Goal: Information Seeking & Learning: Learn about a topic

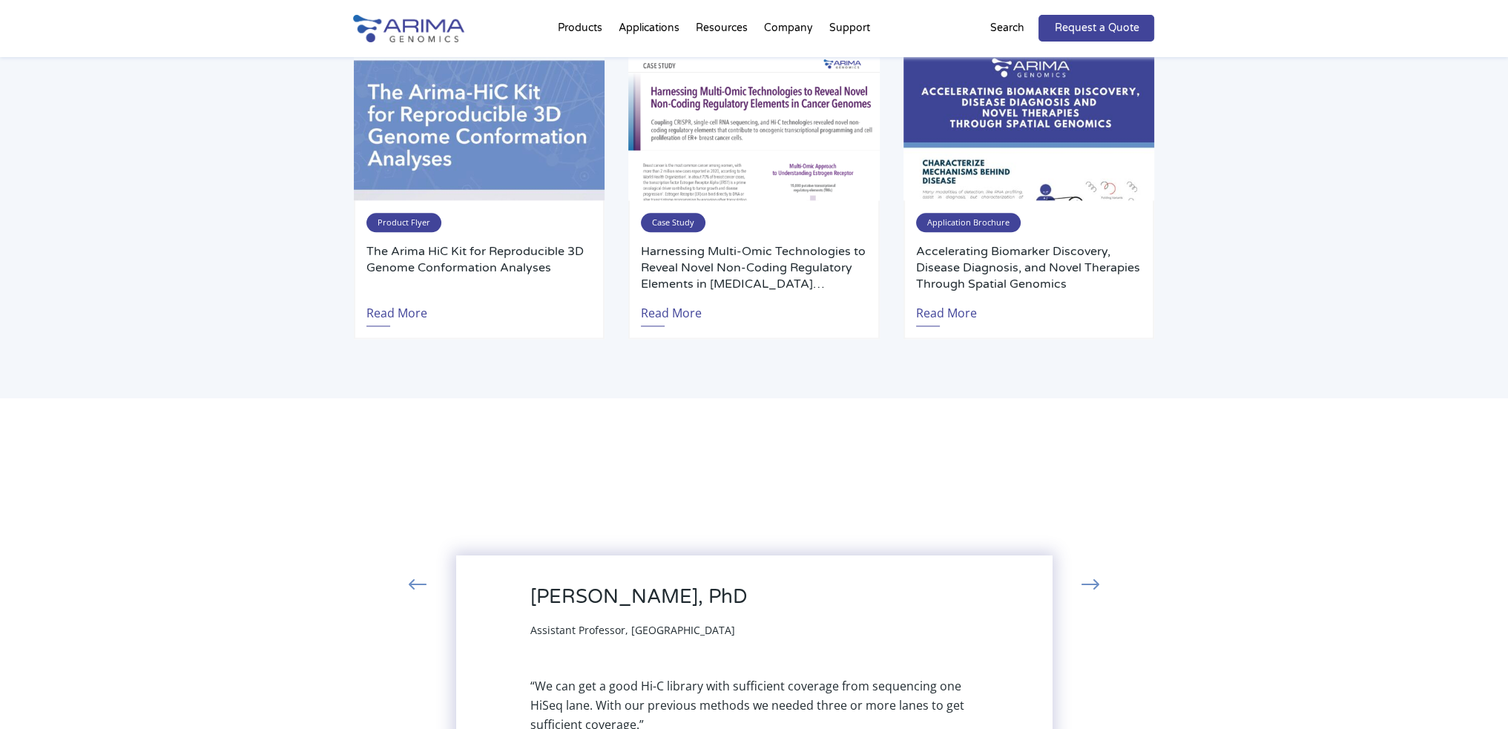
scroll to position [2493, 0]
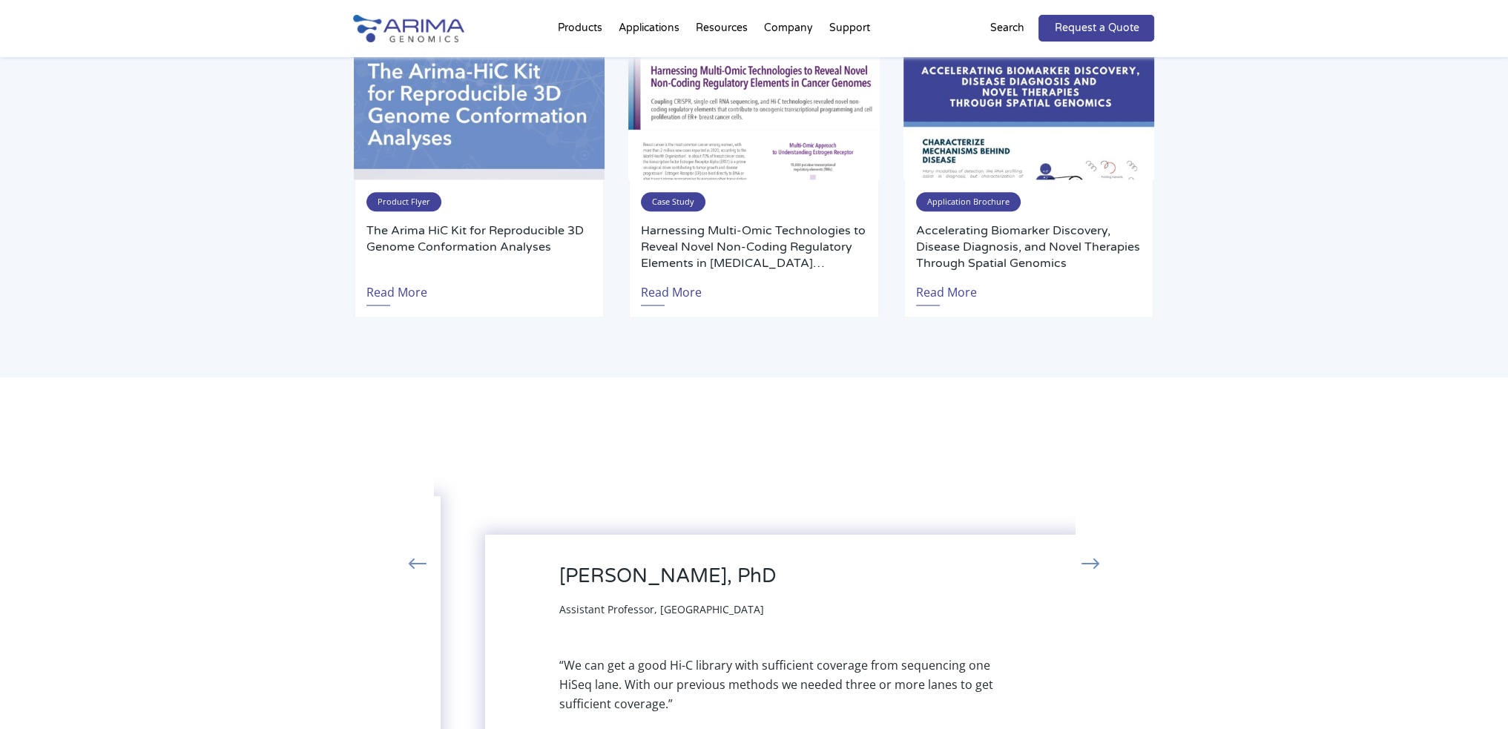
drag, startPoint x: 606, startPoint y: 510, endPoint x: 635, endPoint y: 530, distance: 35.6
click at [635, 656] on div "“We can get a good Hi-C library with sufficient coverage from sequencing one Hi…" at bounding box center [783, 685] width 448 height 58
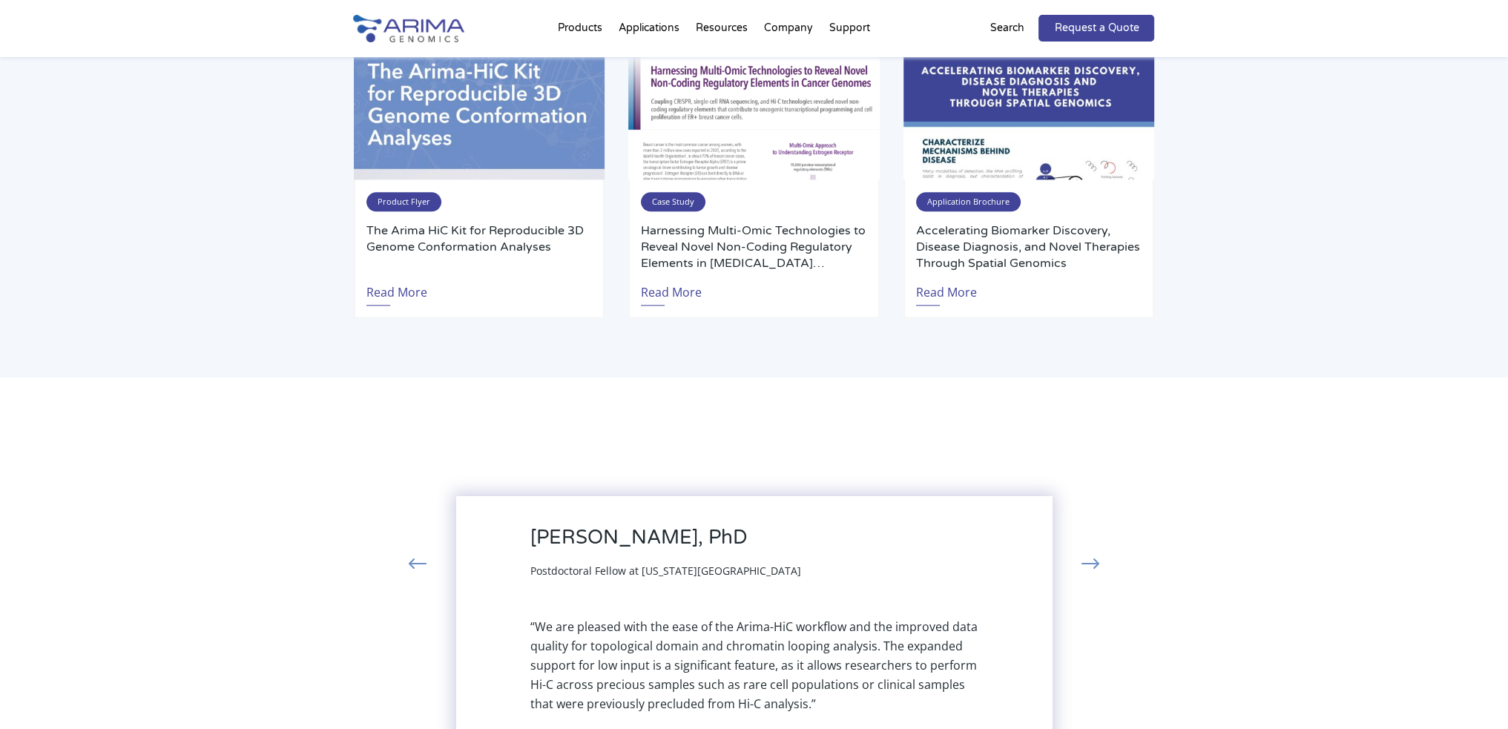
click at [1101, 552] on button "›" at bounding box center [1090, 565] width 33 height 27
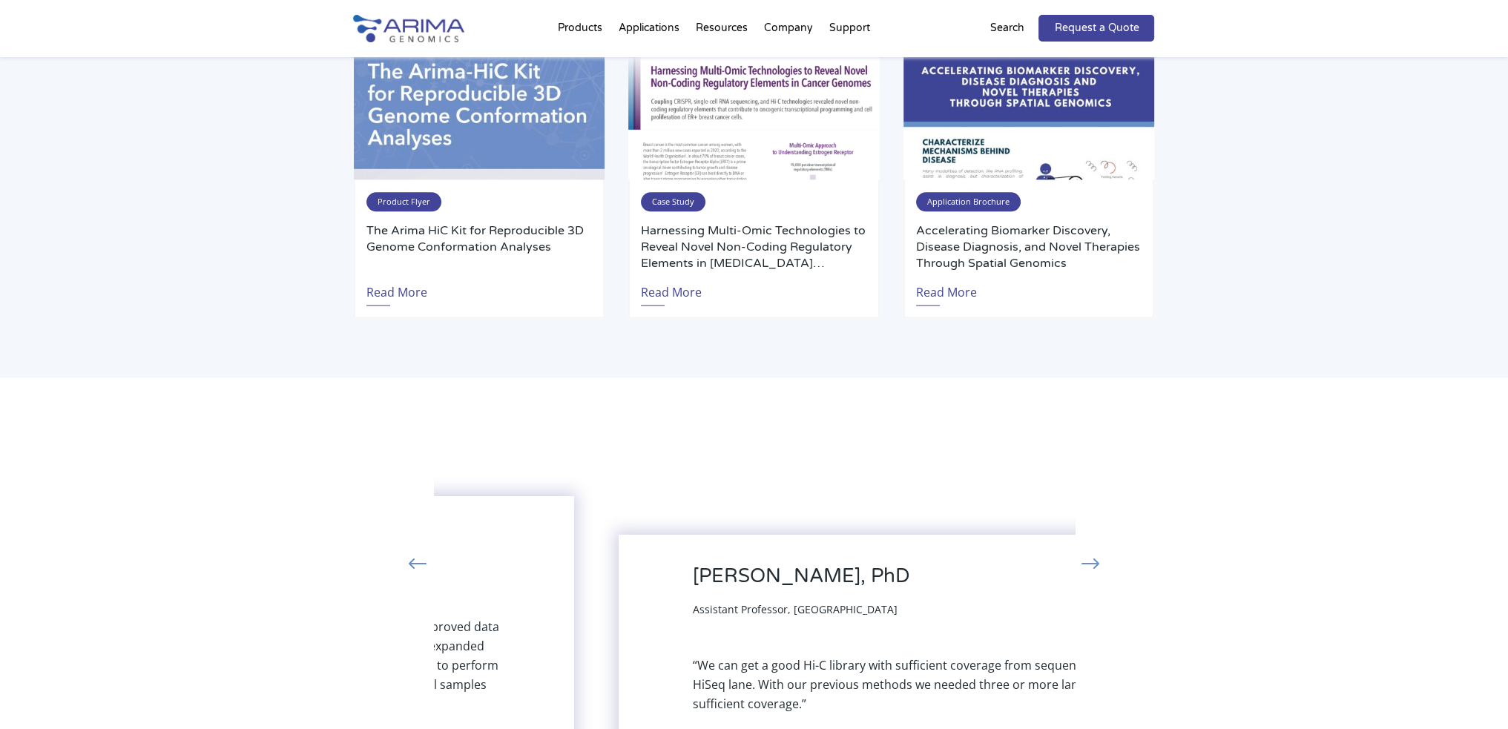
drag, startPoint x: 533, startPoint y: 426, endPoint x: 579, endPoint y: 431, distance: 46.9
click at [693, 564] on h3 "[PERSON_NAME], PhD" at bounding box center [801, 581] width 217 height 35
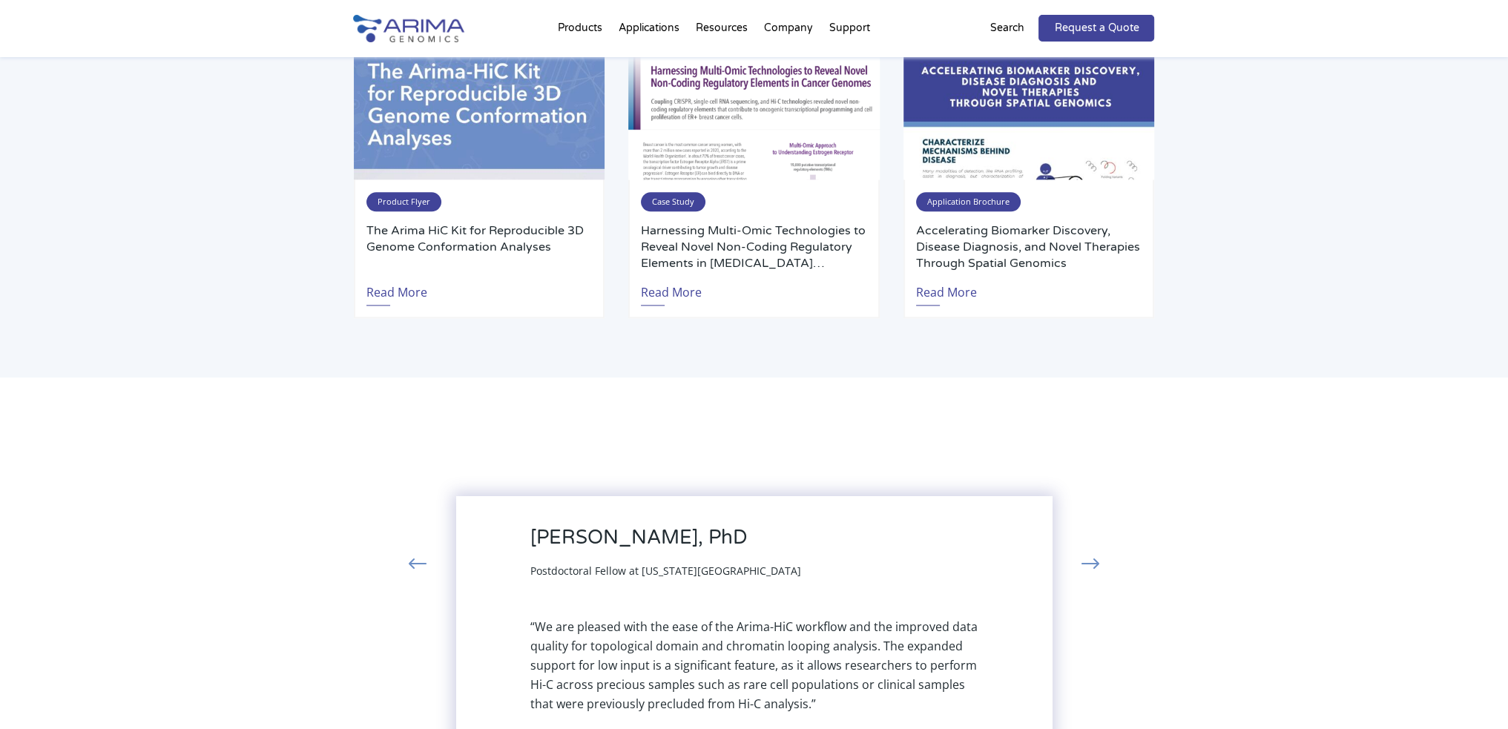
click at [1082, 552] on button "›" at bounding box center [1090, 565] width 33 height 27
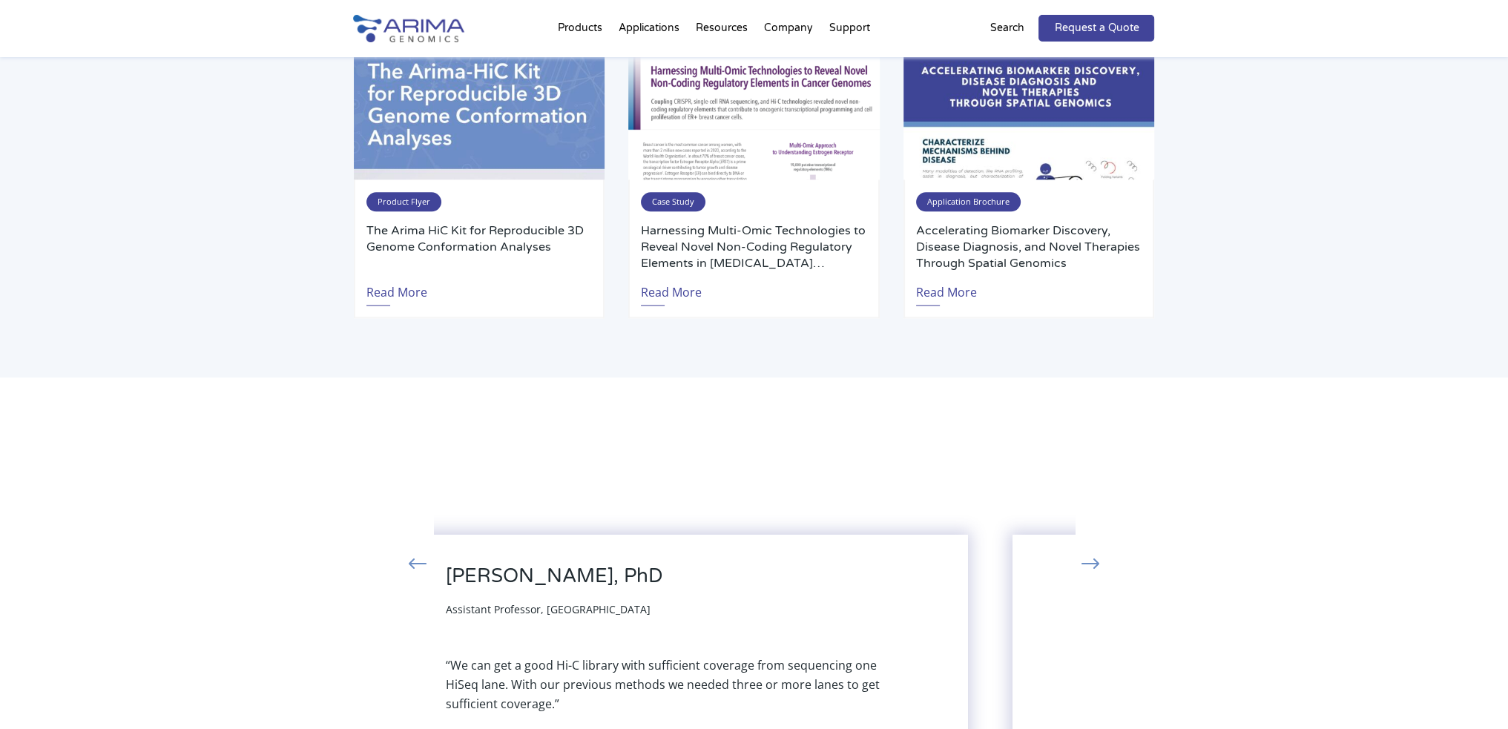
drag, startPoint x: 688, startPoint y: 423, endPoint x: 632, endPoint y: 423, distance: 56.4
click at [632, 564] on h3 "[PERSON_NAME], PhD" at bounding box center [554, 581] width 217 height 35
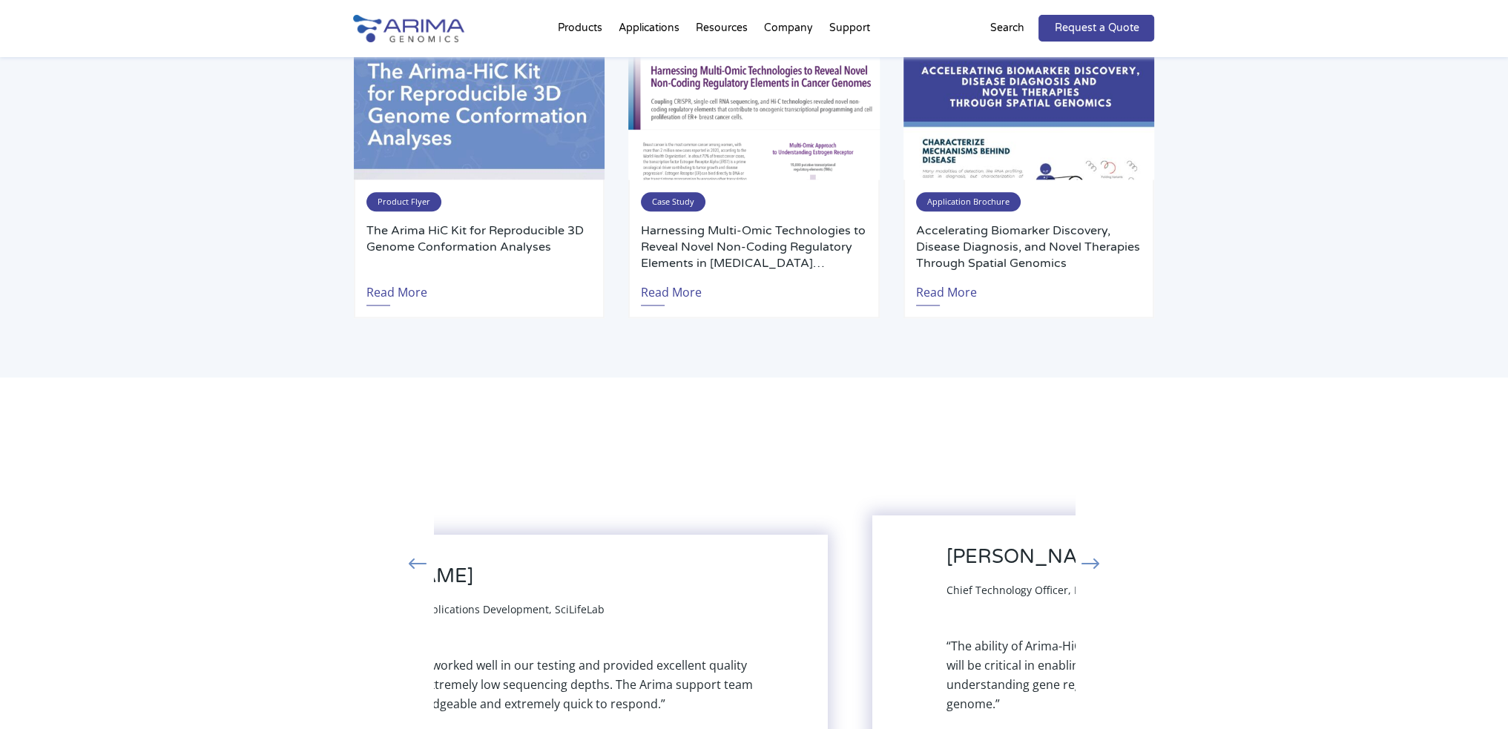
drag, startPoint x: 931, startPoint y: 435, endPoint x: 636, endPoint y: 443, distance: 294.5
click at [657, 564] on div "[PERSON_NAME] Head of the Genomics Applications Development, SciLifeLab" at bounding box center [530, 591] width 448 height 54
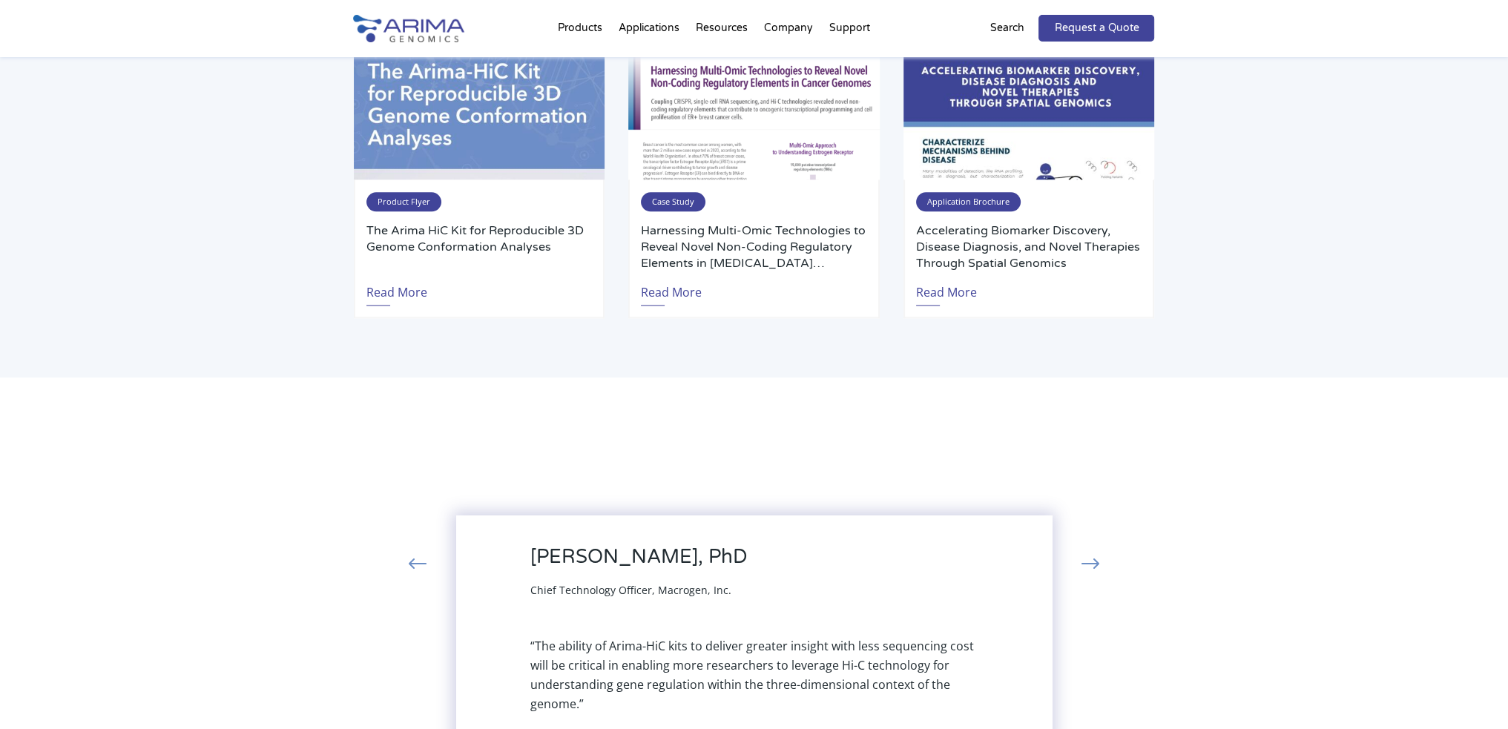
drag, startPoint x: 848, startPoint y: 432, endPoint x: 564, endPoint y: 442, distance: 285.0
click at [716, 545] on div "[PERSON_NAME], PhD Chief Technology Officer, Macrogen, Inc." at bounding box center [754, 572] width 448 height 54
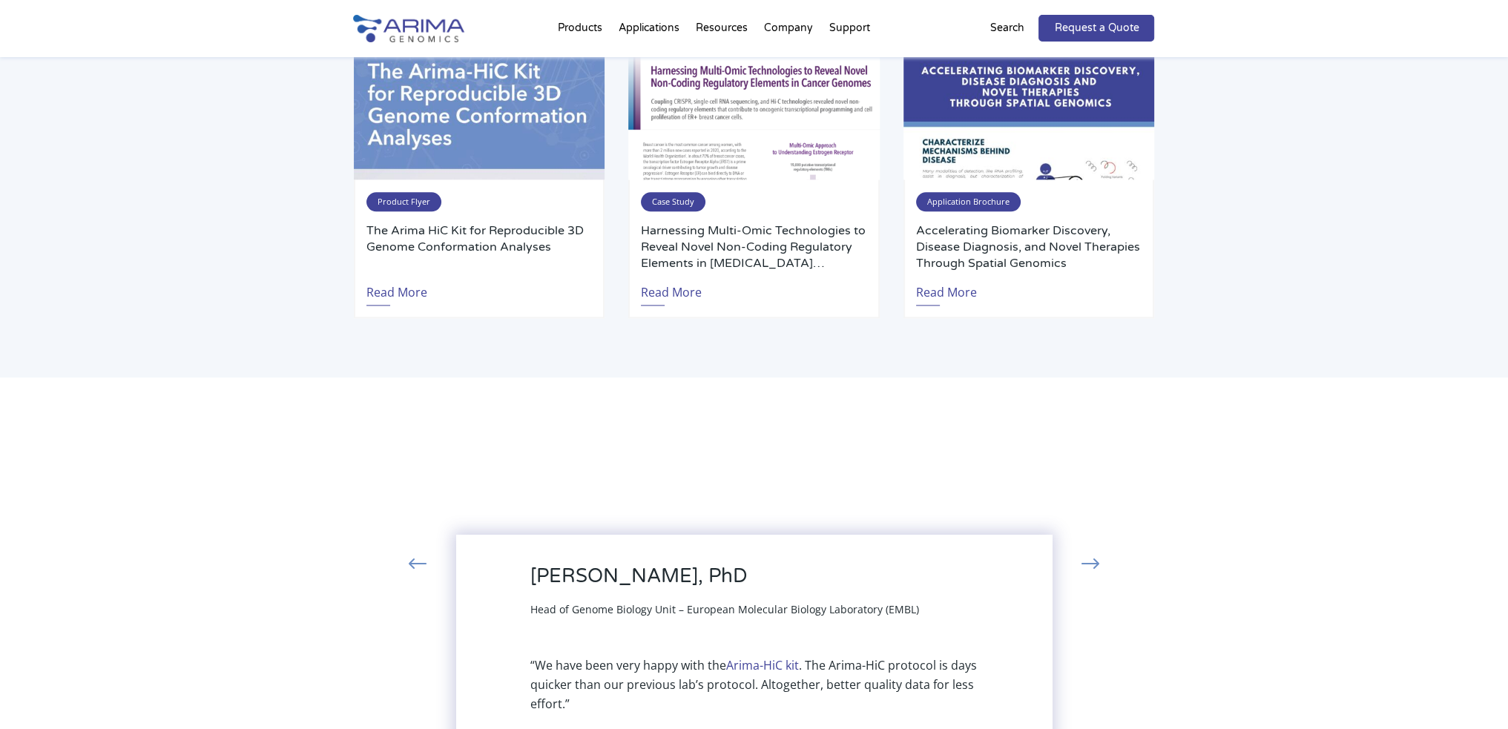
drag, startPoint x: 902, startPoint y: 426, endPoint x: 553, endPoint y: 455, distance: 349.8
click at [713, 564] on h3 "[PERSON_NAME], PhD" at bounding box center [724, 581] width 389 height 35
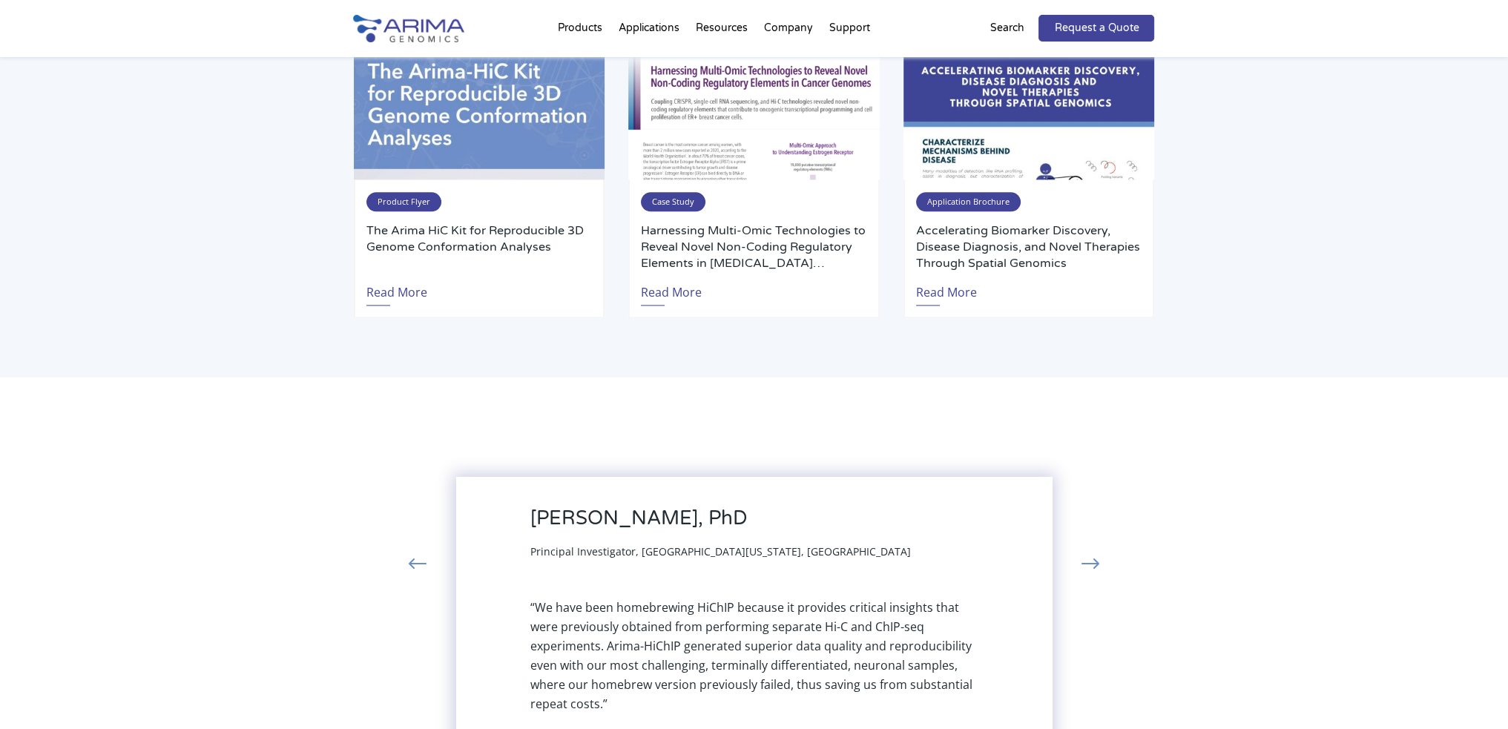
drag, startPoint x: 869, startPoint y: 434, endPoint x: 522, endPoint y: 456, distance: 347.1
click at [761, 477] on div "[PERSON_NAME], PhD Principal Investigator, [GEOGRAPHIC_DATA][US_STATE], [GEOGRA…" at bounding box center [754, 610] width 596 height 266
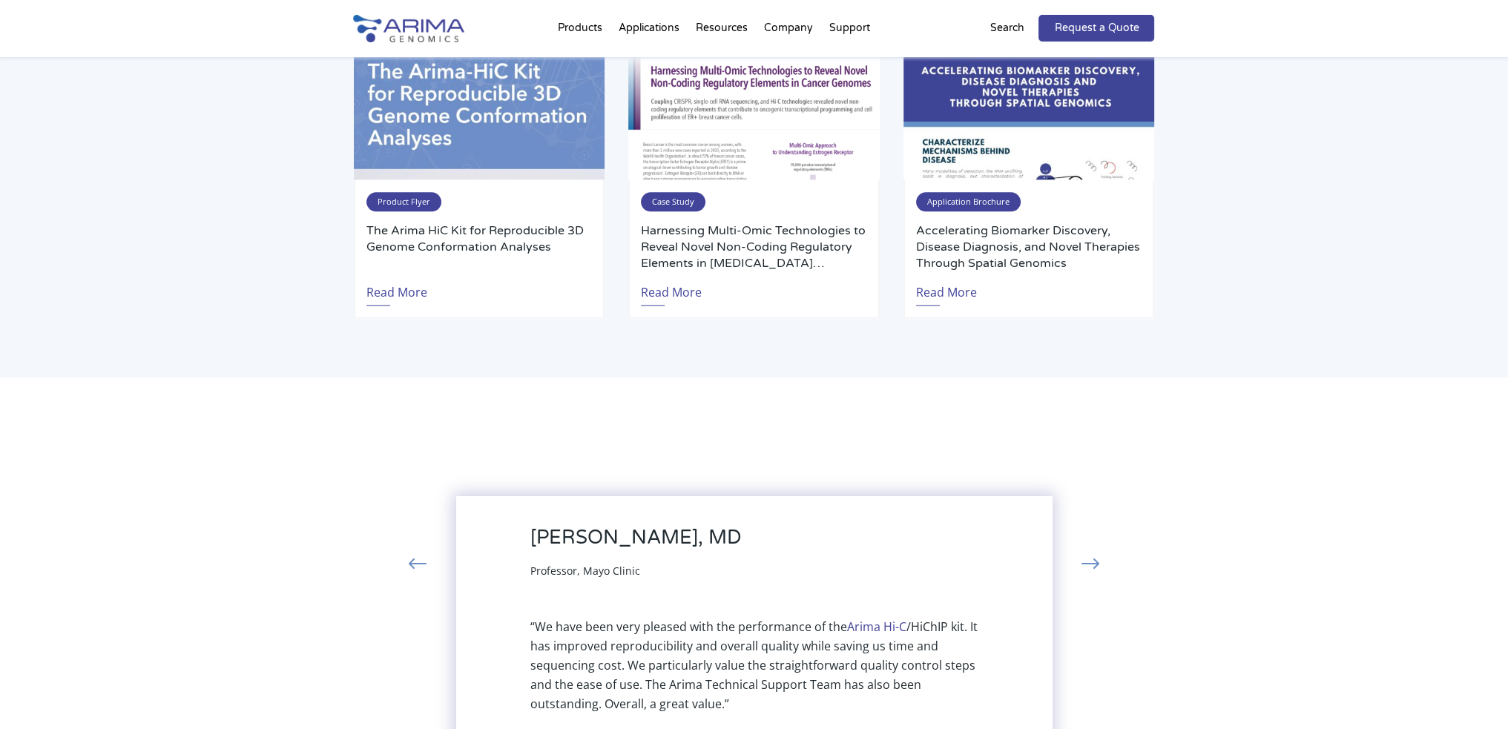
drag, startPoint x: 834, startPoint y: 432, endPoint x: 630, endPoint y: 458, distance: 205.7
click at [739, 496] on div "[PERSON_NAME], MD Professor, Mayo Clinic “We have been very pleased with the pe…" at bounding box center [754, 619] width 596 height 247
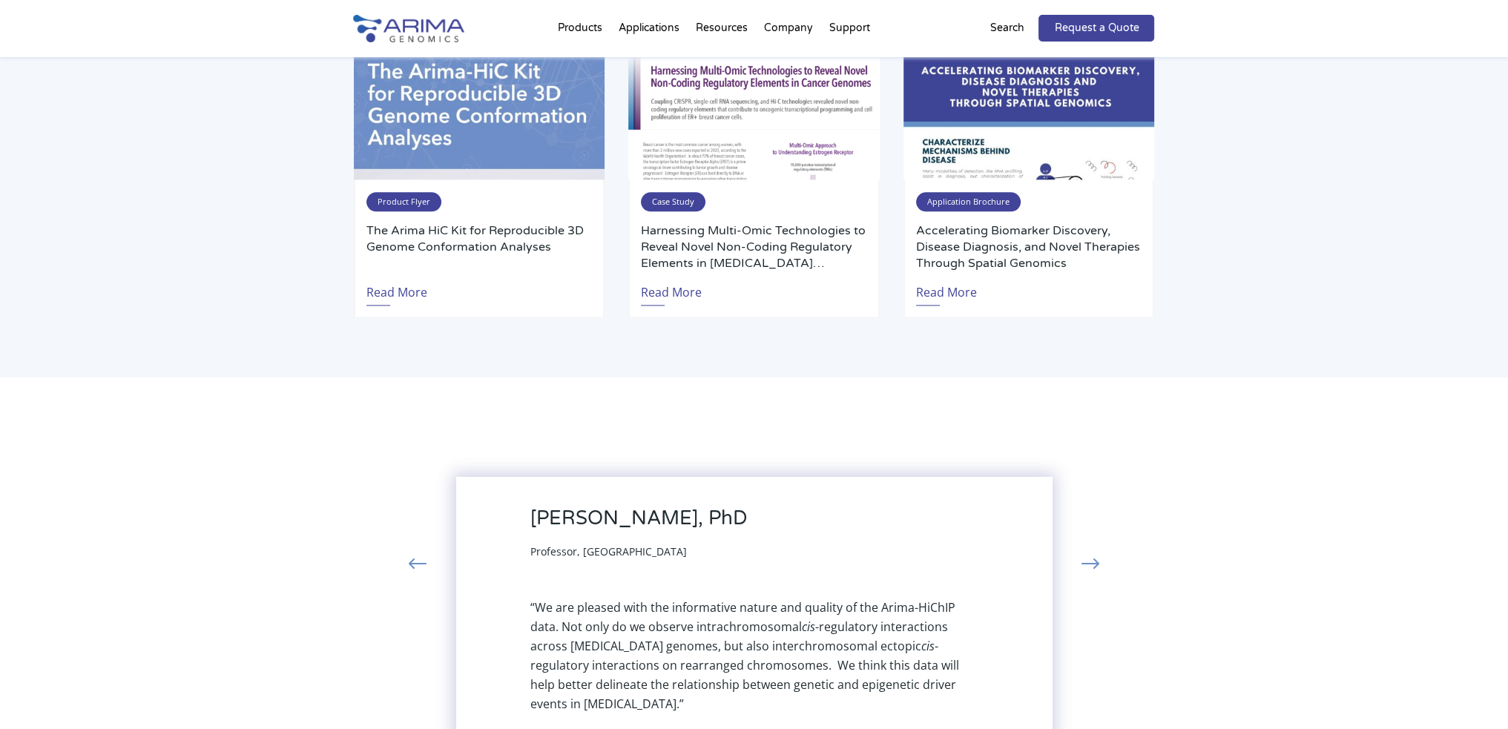
drag, startPoint x: 857, startPoint y: 426, endPoint x: 558, endPoint y: 462, distance: 301.7
click at [713, 477] on div "[PERSON_NAME], PhD Professor, [GEOGRAPHIC_DATA] “We are pleased with the inform…" at bounding box center [754, 610] width 596 height 266
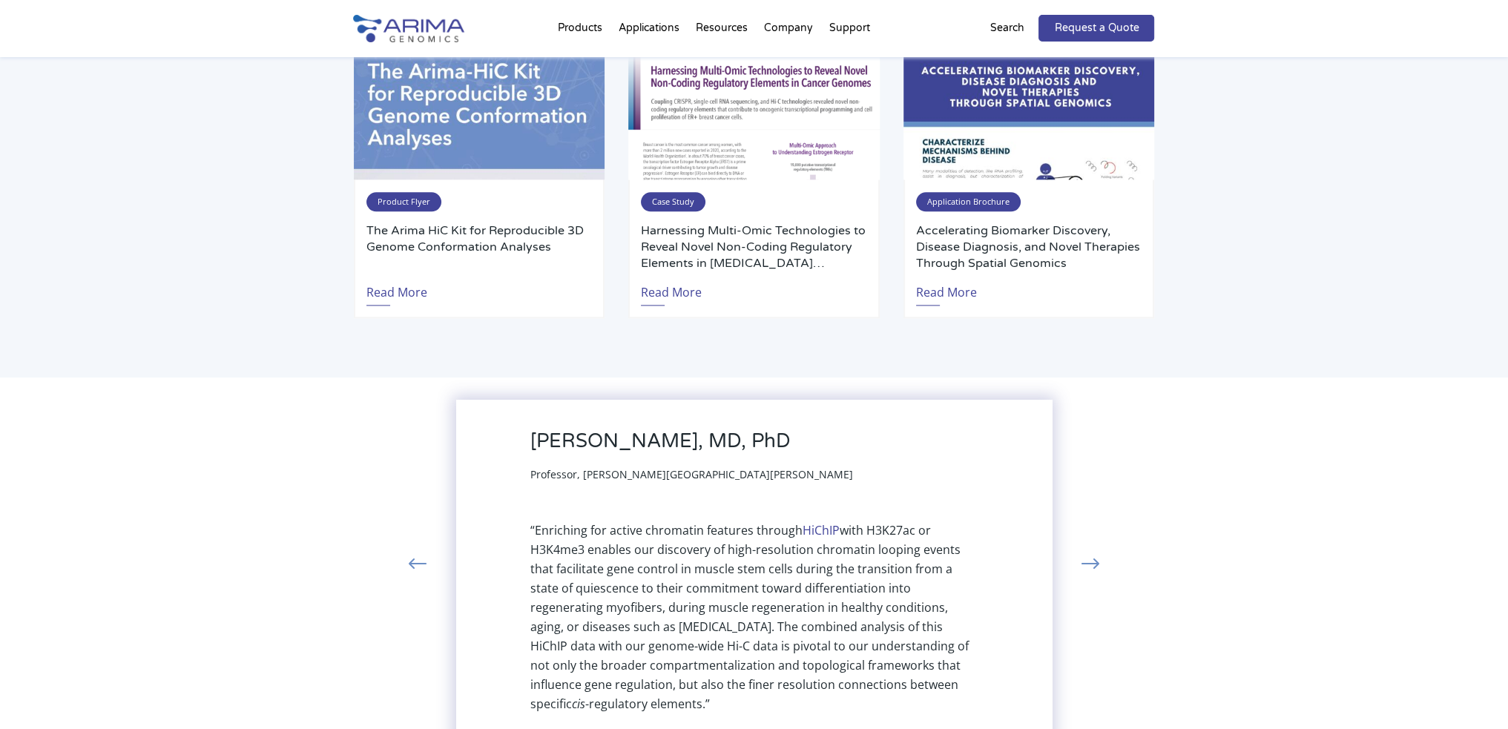
drag, startPoint x: 874, startPoint y: 376, endPoint x: 705, endPoint y: 397, distance: 171.1
click at [777, 521] on div "“Enriching for active chromatin features through HiChIP with H3K27ac or H3K4me3…" at bounding box center [754, 617] width 448 height 193
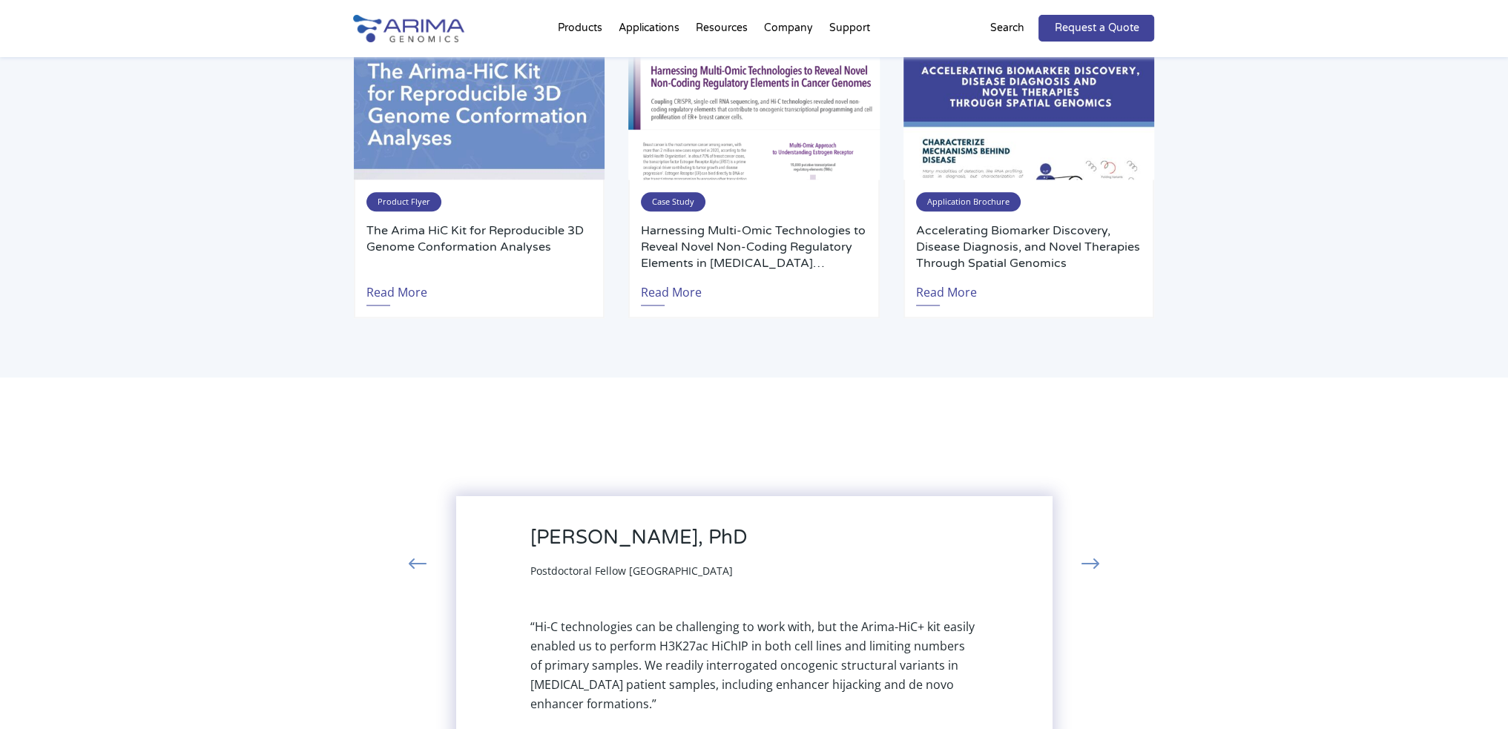
drag, startPoint x: 871, startPoint y: 389, endPoint x: 760, endPoint y: 405, distance: 112.3
click at [816, 526] on div "[PERSON_NAME], PhD Postdoctoral Fellow [GEOGRAPHIC_DATA]" at bounding box center [754, 553] width 448 height 54
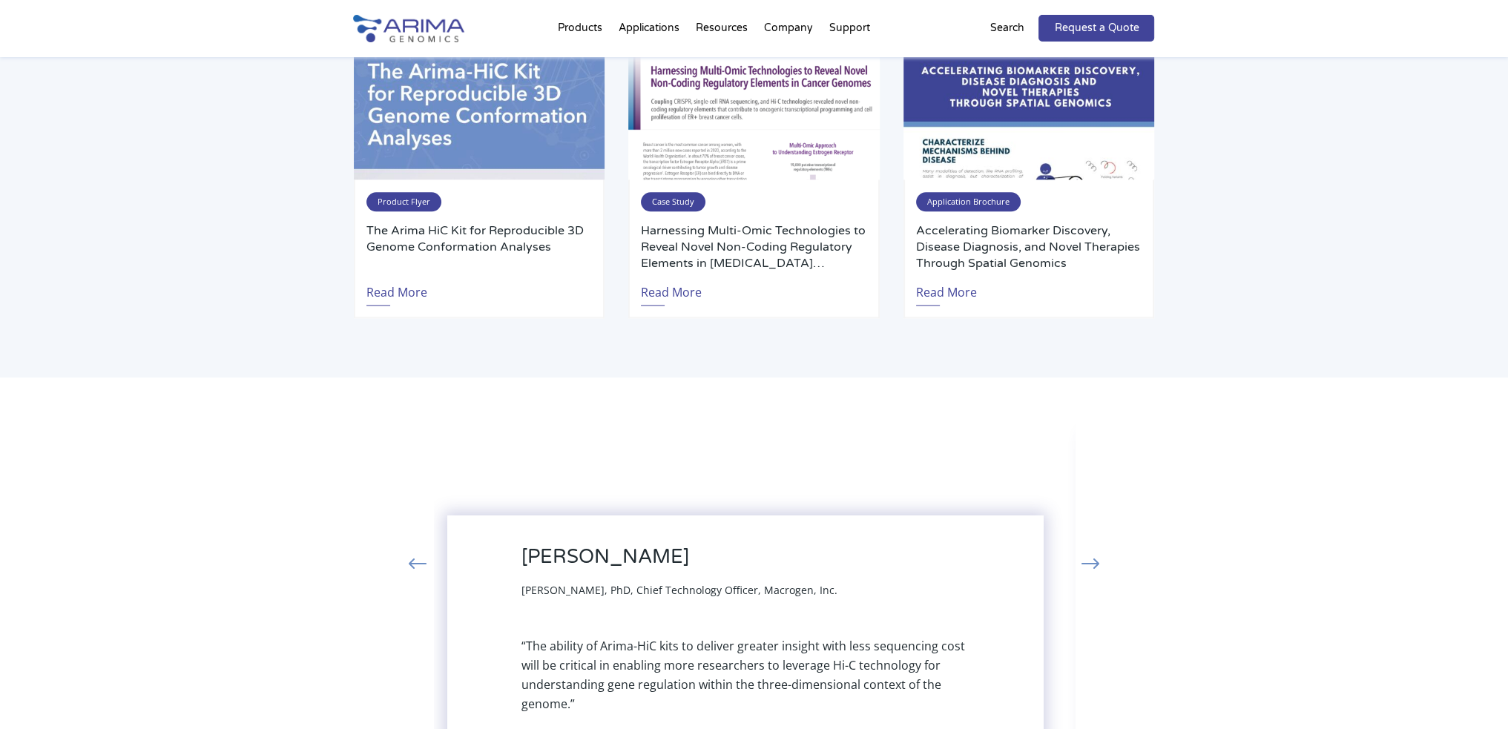
drag, startPoint x: 780, startPoint y: 402, endPoint x: 645, endPoint y: 408, distance: 135.9
click at [715, 545] on h3 "[PERSON_NAME]" at bounding box center [679, 562] width 316 height 35
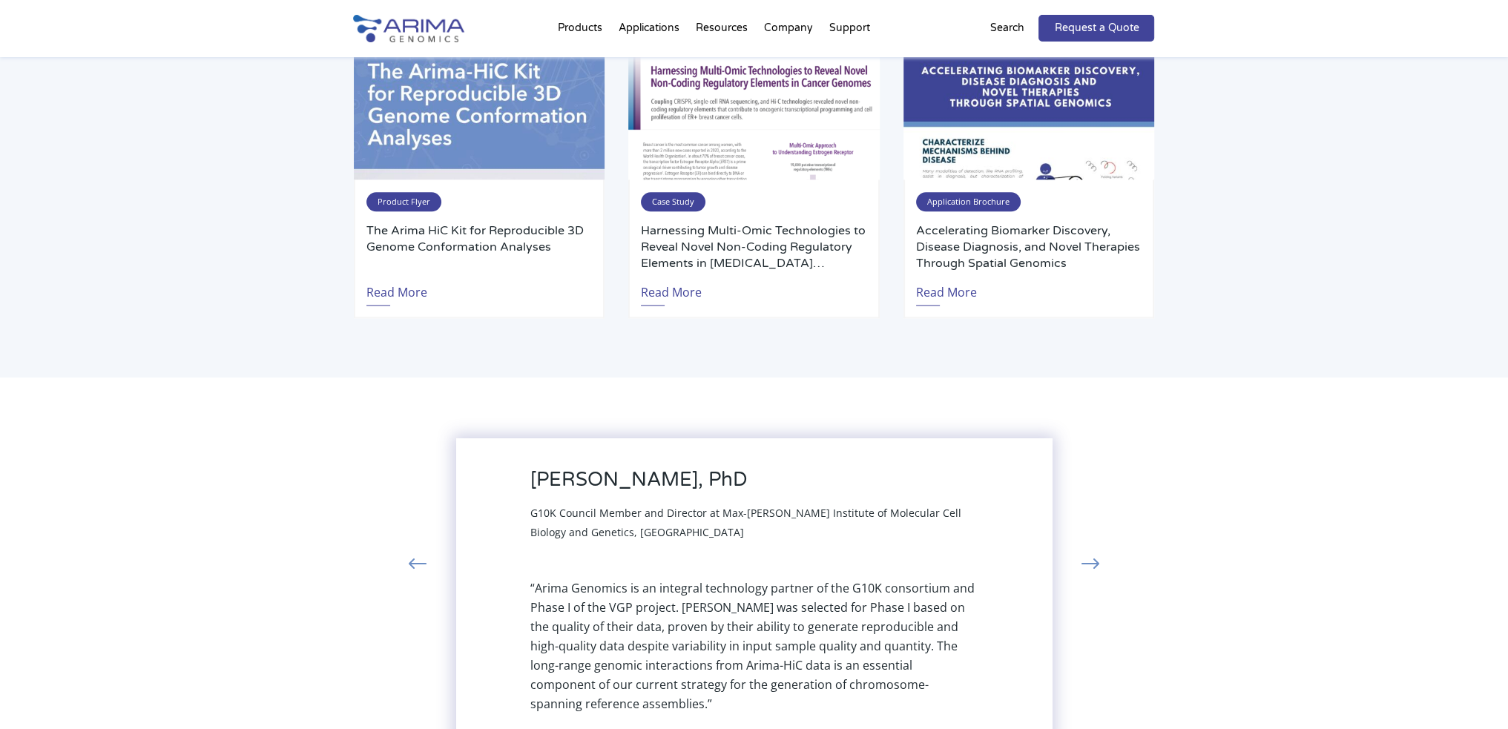
drag, startPoint x: 884, startPoint y: 373, endPoint x: 674, endPoint y: 387, distance: 210.4
click at [755, 506] on span "G10K Council Member and Director at Max-[PERSON_NAME] Institute of Molecular Ce…" at bounding box center [745, 522] width 431 height 33
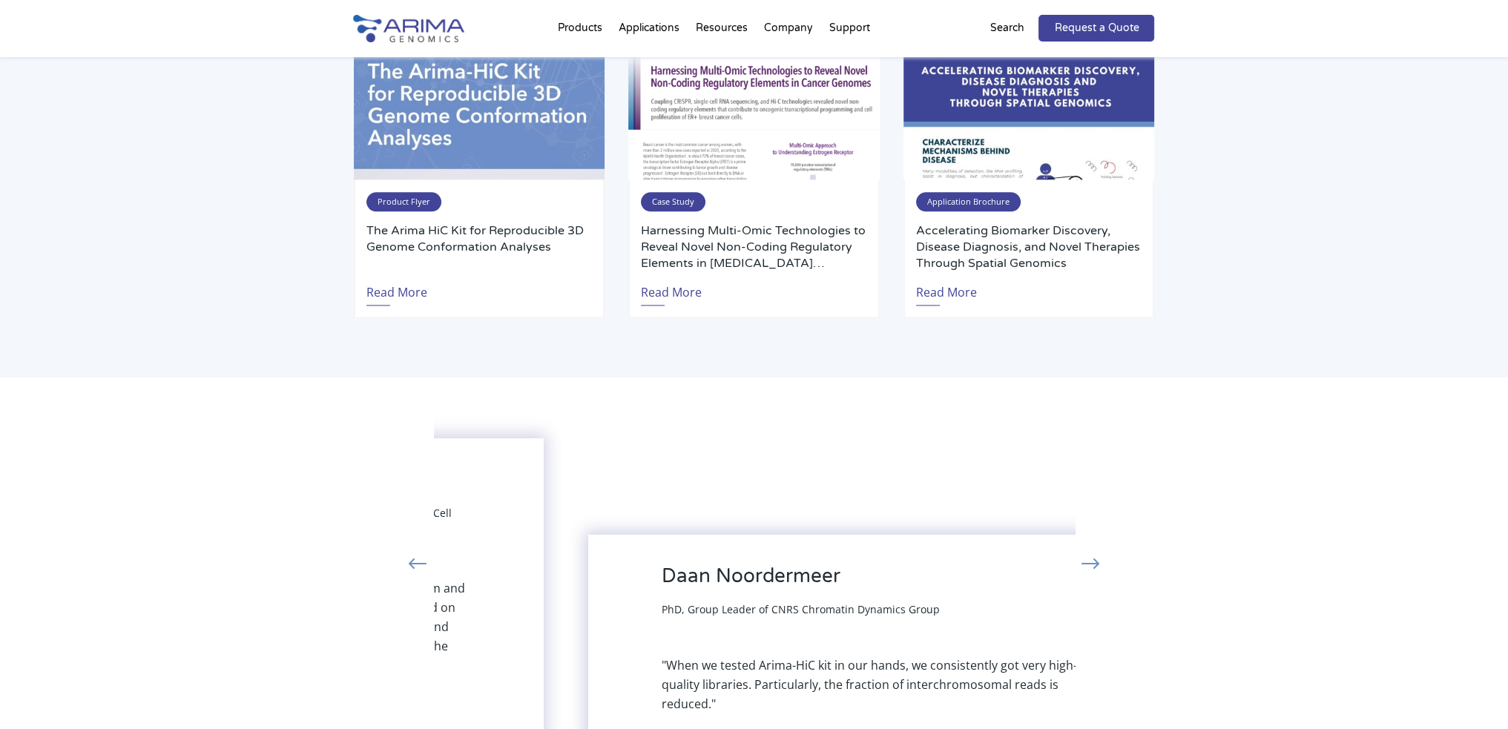
drag, startPoint x: 589, startPoint y: 391, endPoint x: 834, endPoint y: 386, distance: 244.8
click at [669, 512] on div "[PERSON_NAME] PhD, Group Leader of CNRS Chromatin Dynamics Group "When we teste…" at bounding box center [885, 638] width 641 height 253
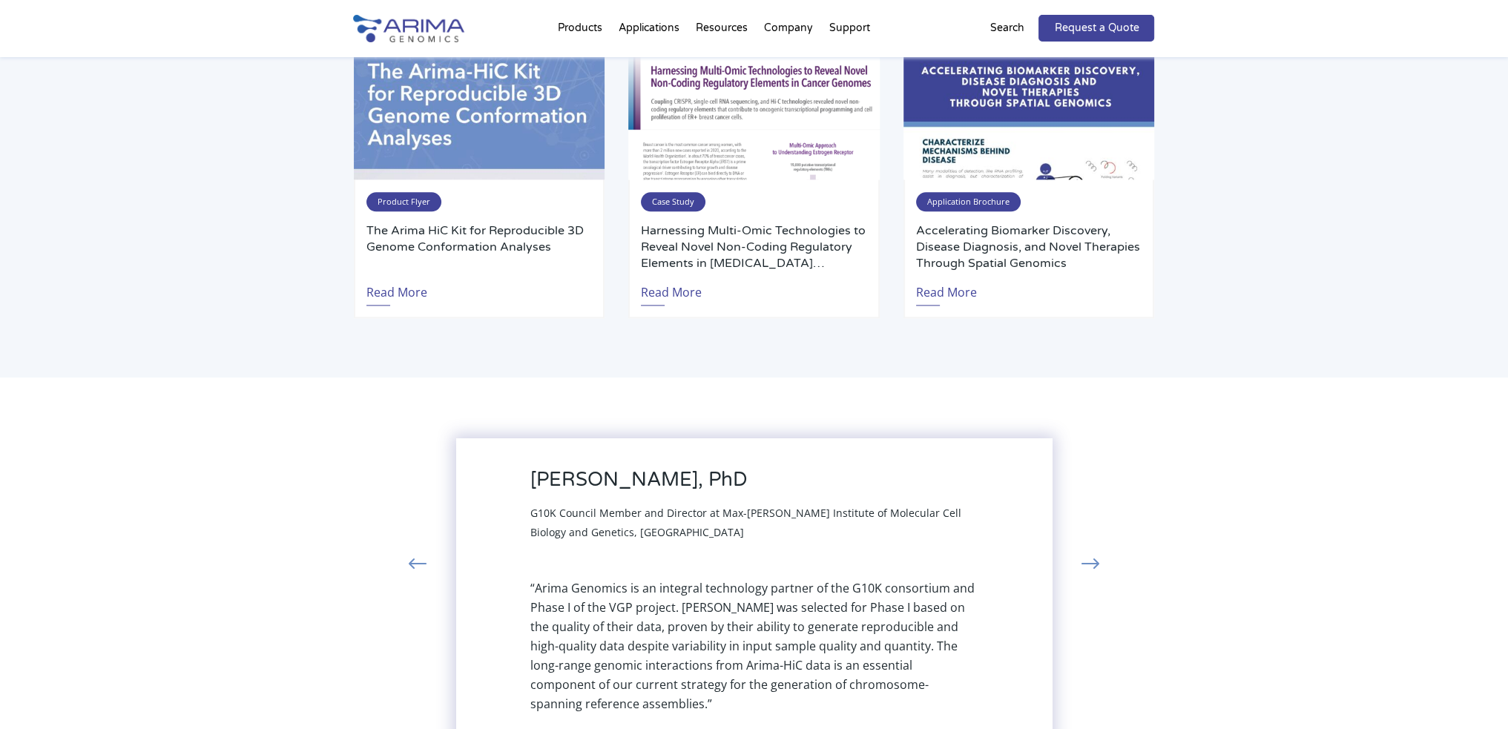
drag, startPoint x: 786, startPoint y: 389, endPoint x: 472, endPoint y: 403, distance: 314.0
click at [573, 468] on div "[PERSON_NAME], PhD G10K Council Member and Director at Max-[PERSON_NAME] Instit…" at bounding box center [754, 504] width 448 height 73
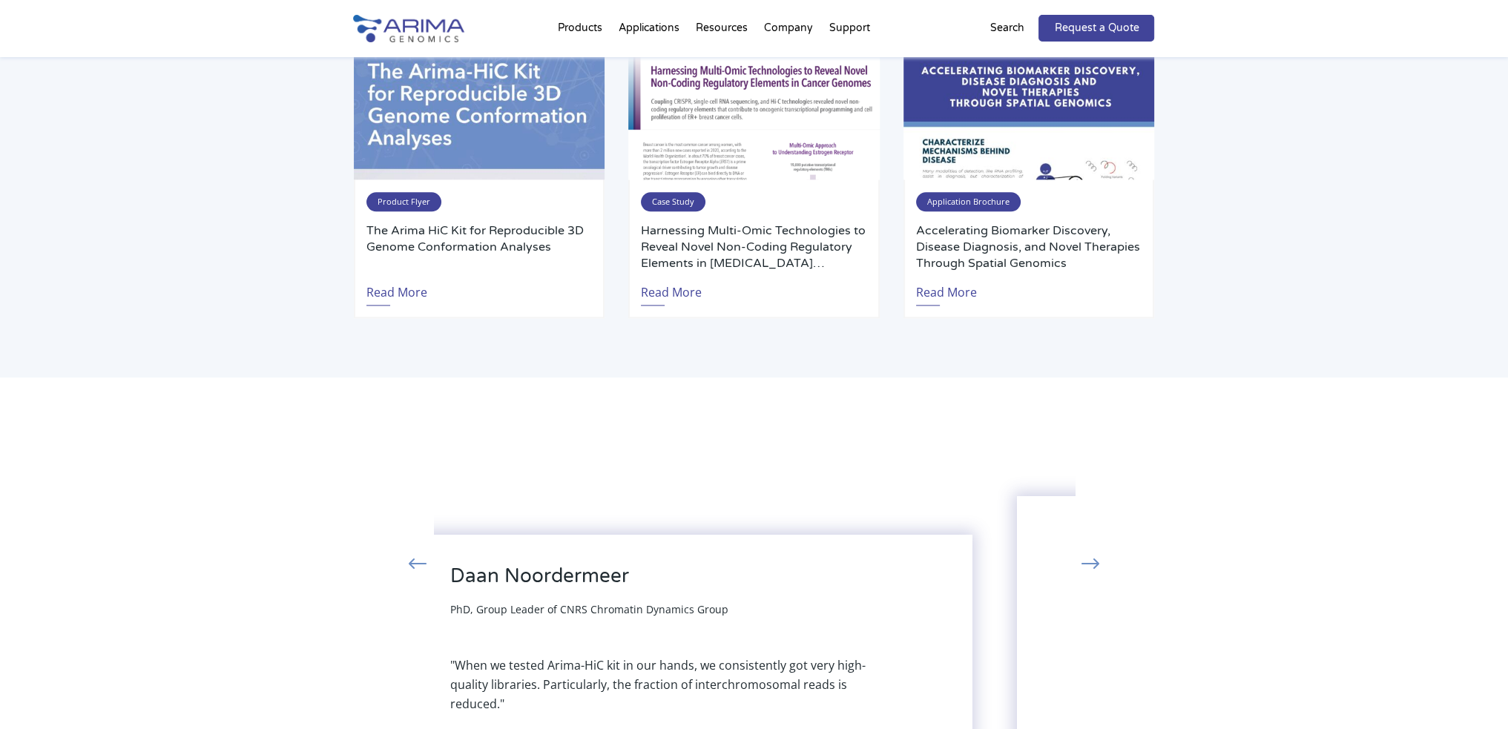
drag, startPoint x: 881, startPoint y: 383, endPoint x: 715, endPoint y: 378, distance: 166.2
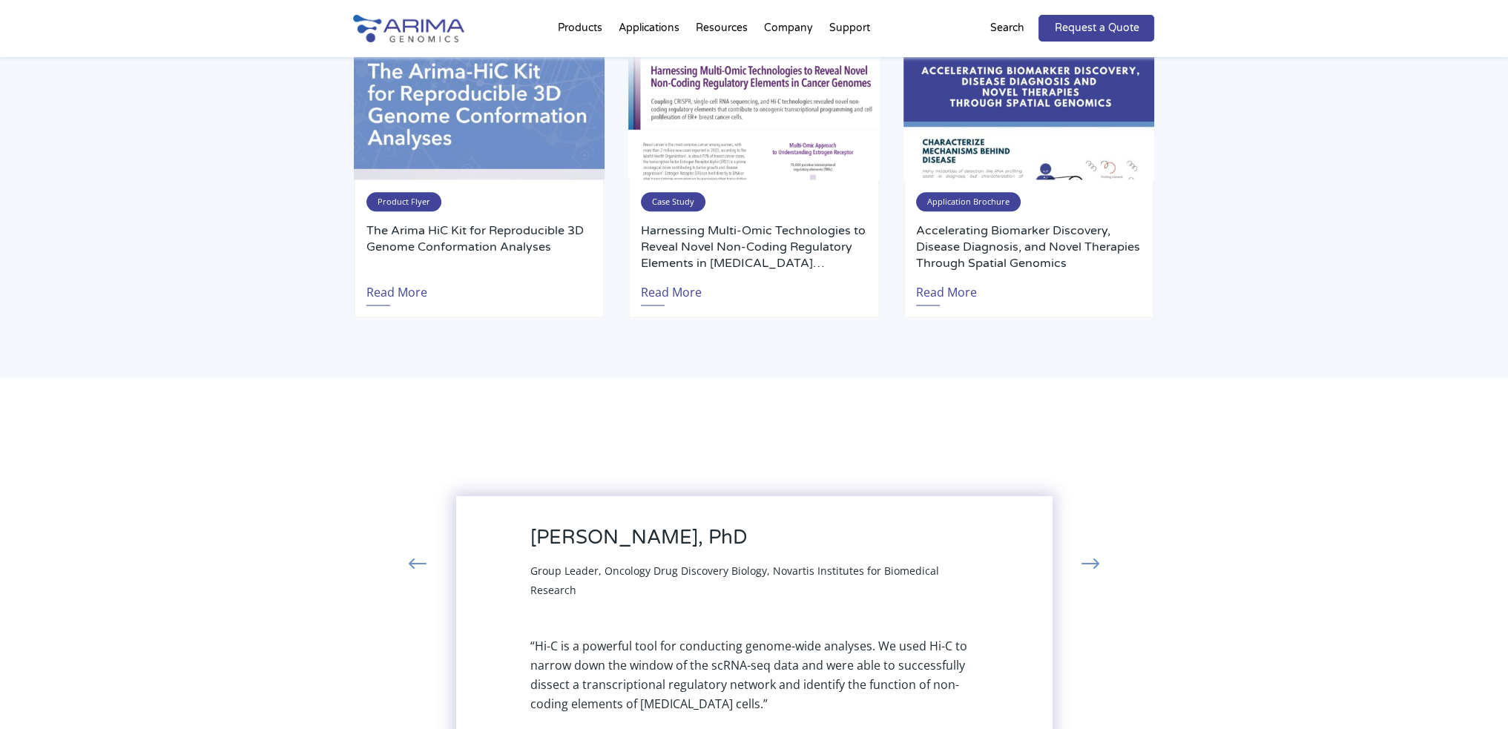
drag, startPoint x: 854, startPoint y: 373, endPoint x: 562, endPoint y: 376, distance: 292.2
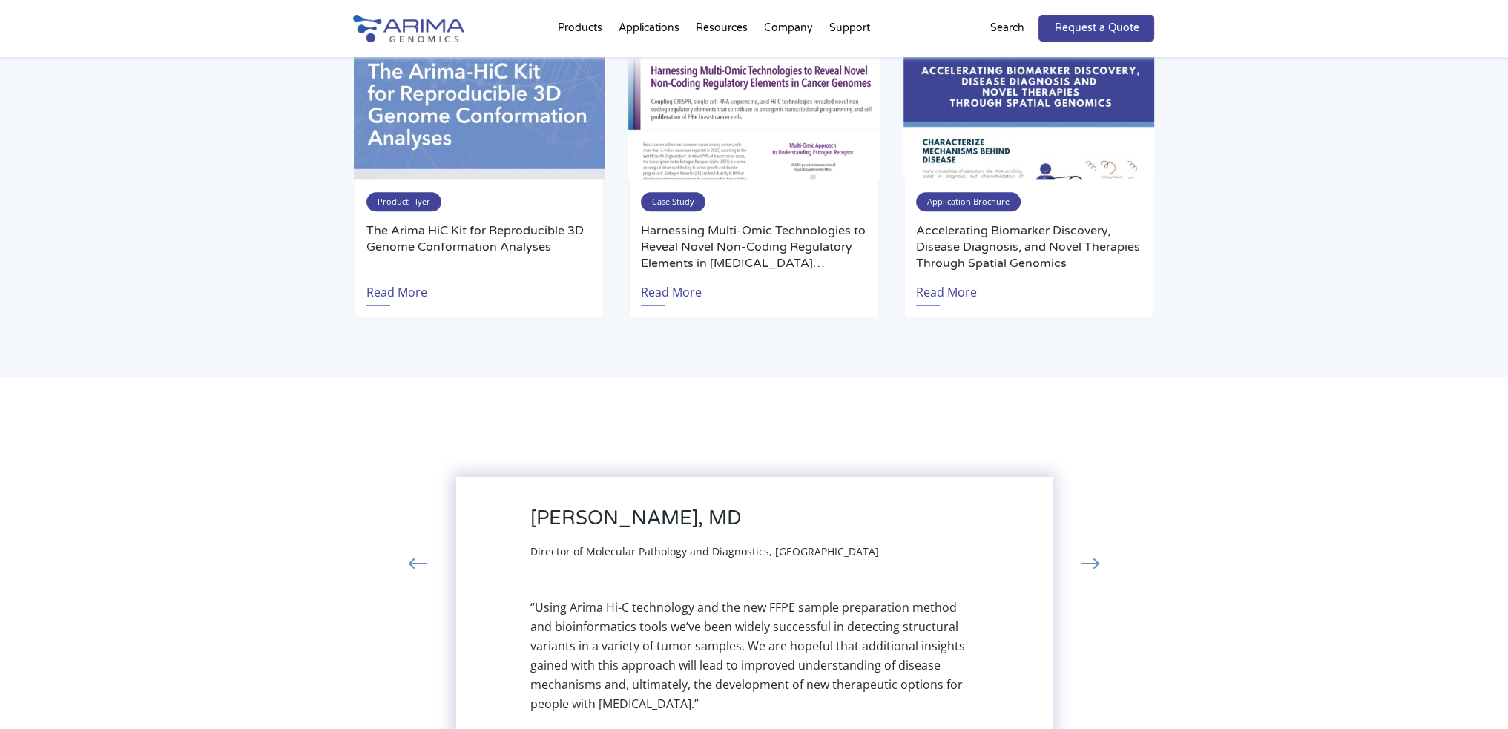
drag, startPoint x: 908, startPoint y: 424, endPoint x: 587, endPoint y: 423, distance: 320.4
click at [748, 477] on div "[PERSON_NAME], MD Director of Molecular Pathology and Diagnostics, [GEOGRAPHIC_…" at bounding box center [754, 610] width 596 height 266
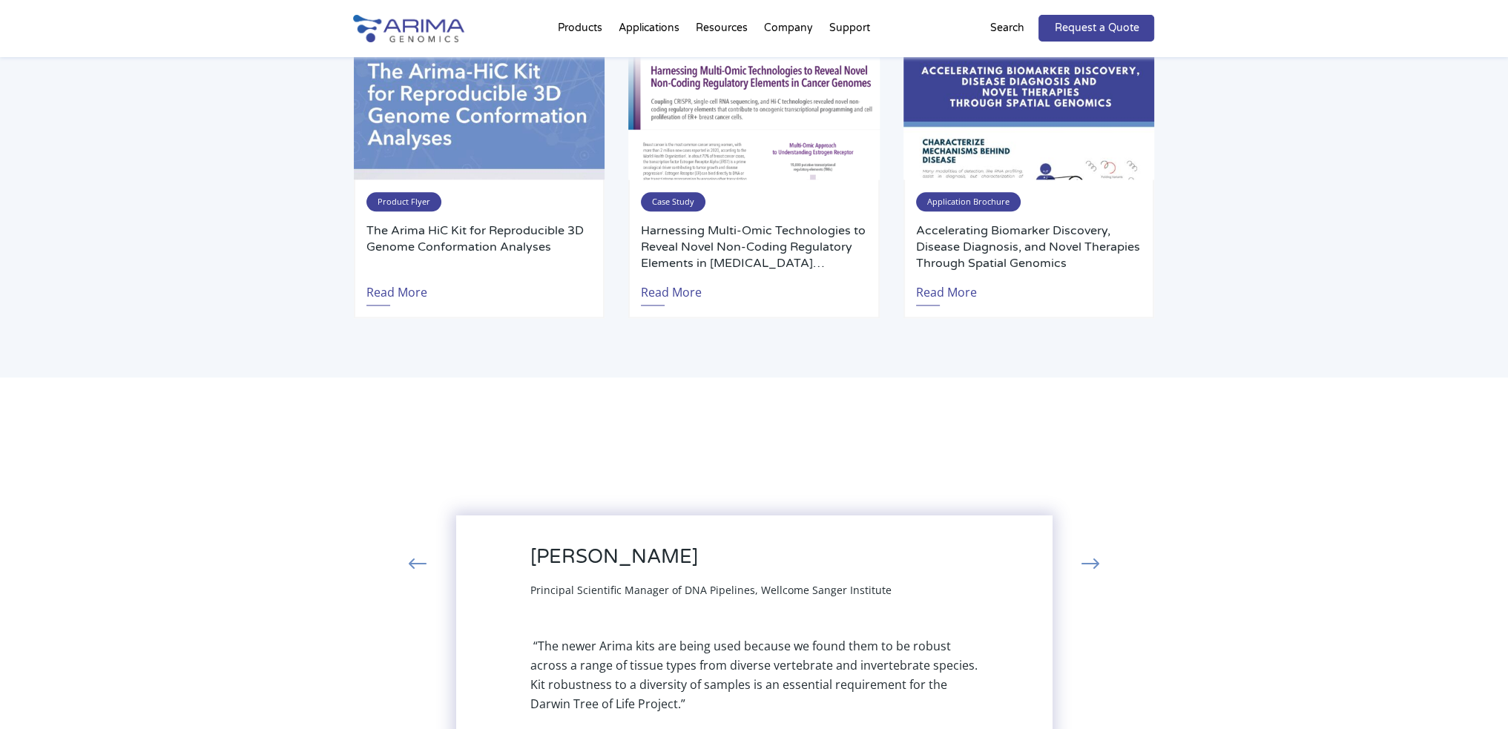
drag, startPoint x: 980, startPoint y: 415, endPoint x: 682, endPoint y: 446, distance: 299.9
click at [844, 515] on div "[PERSON_NAME] Principal Scientific Manager of DNA Pipelines, Wellcome Sanger In…" at bounding box center [754, 629] width 596 height 228
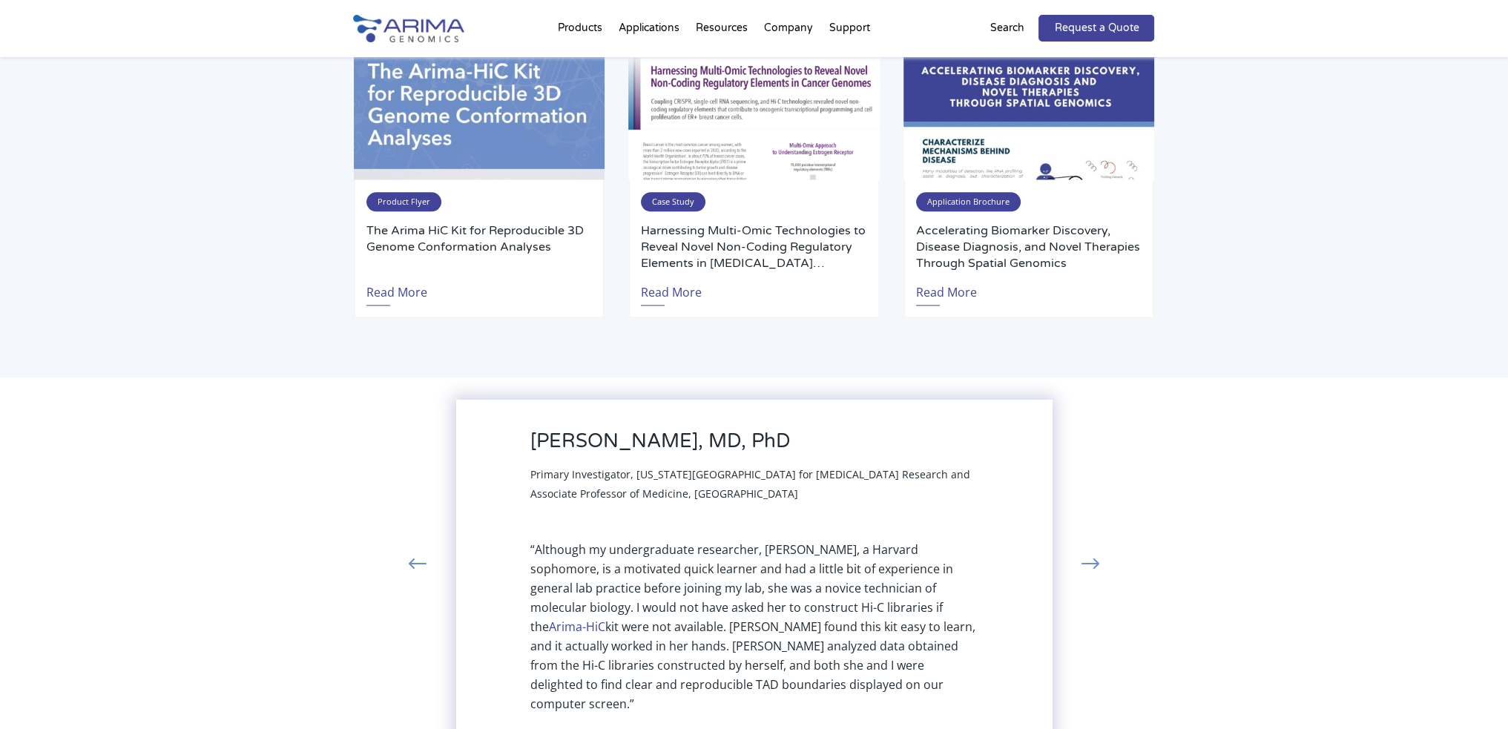
drag, startPoint x: 935, startPoint y: 392, endPoint x: 668, endPoint y: 401, distance: 267.2
click at [752, 400] on div "[PERSON_NAME], MD, PhD Primary Investigator, [US_STATE][GEOGRAPHIC_DATA] for [M…" at bounding box center [754, 571] width 596 height 343
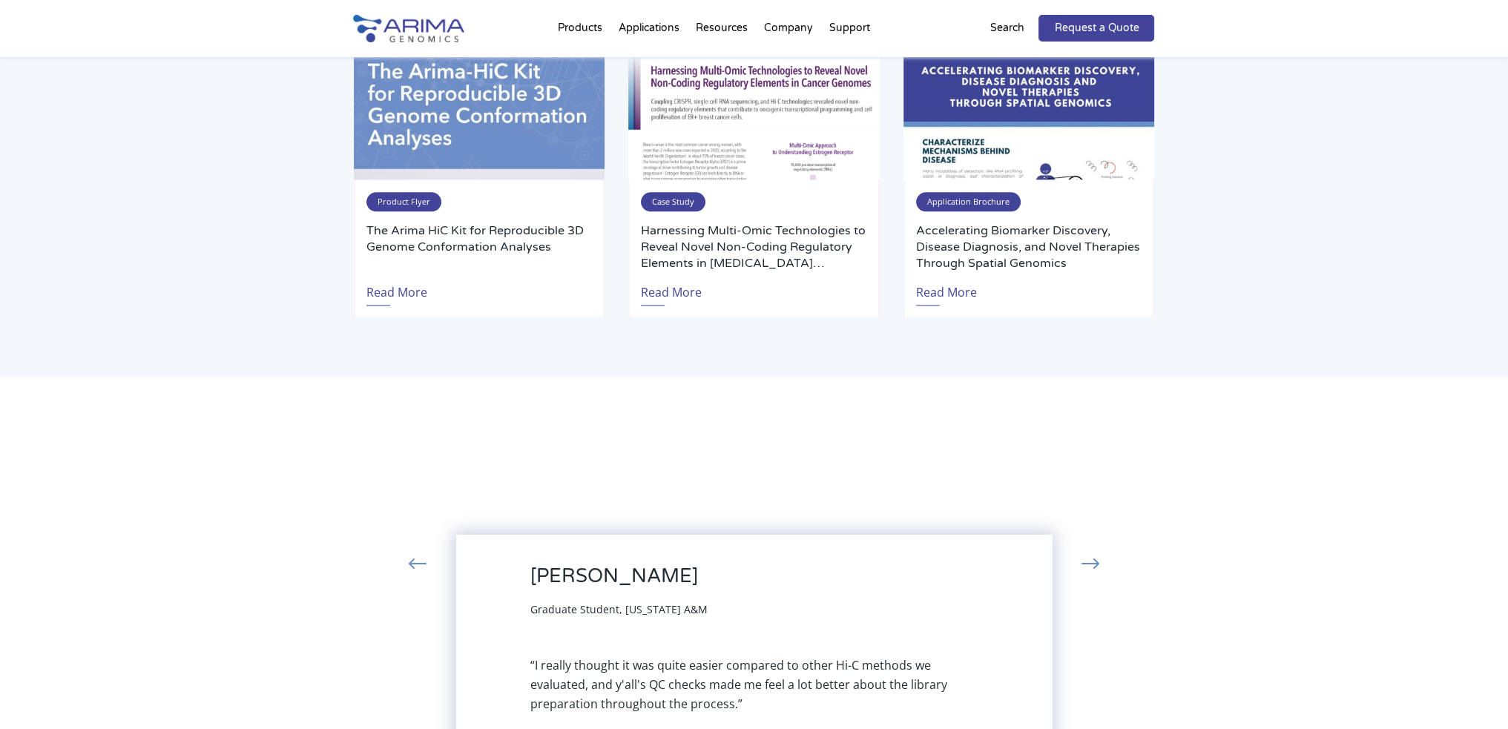
drag, startPoint x: 866, startPoint y: 457, endPoint x: 624, endPoint y: 481, distance: 243.7
click at [745, 564] on div "[PERSON_NAME] Graduate Student, [US_STATE] A&M" at bounding box center [754, 591] width 448 height 54
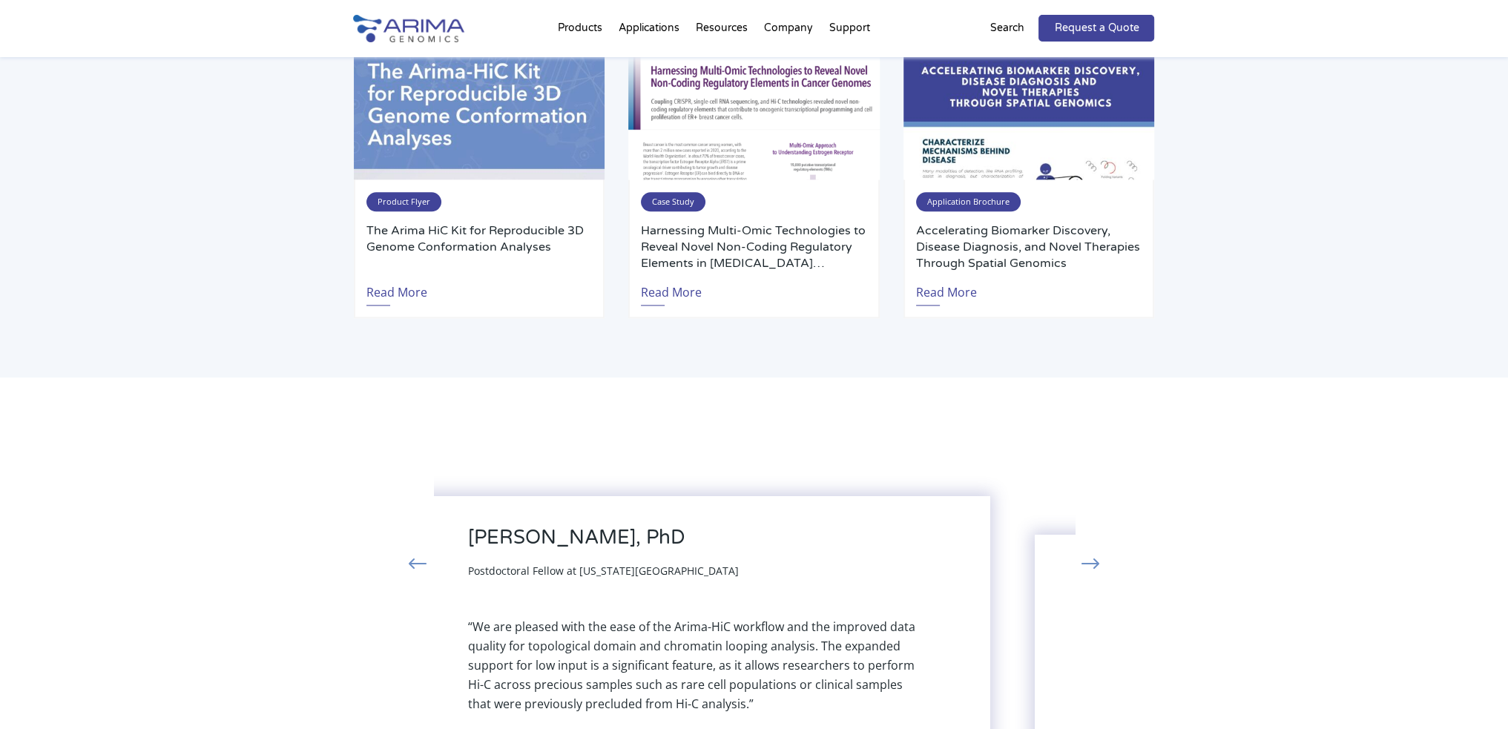
drag, startPoint x: 862, startPoint y: 406, endPoint x: 692, endPoint y: 422, distance: 170.6
click at [724, 526] on div "[PERSON_NAME], PhD Postdoctoral Fellow at [US_STATE][GEOGRAPHIC_DATA]" at bounding box center [692, 553] width 448 height 54
